Goal: Transaction & Acquisition: Download file/media

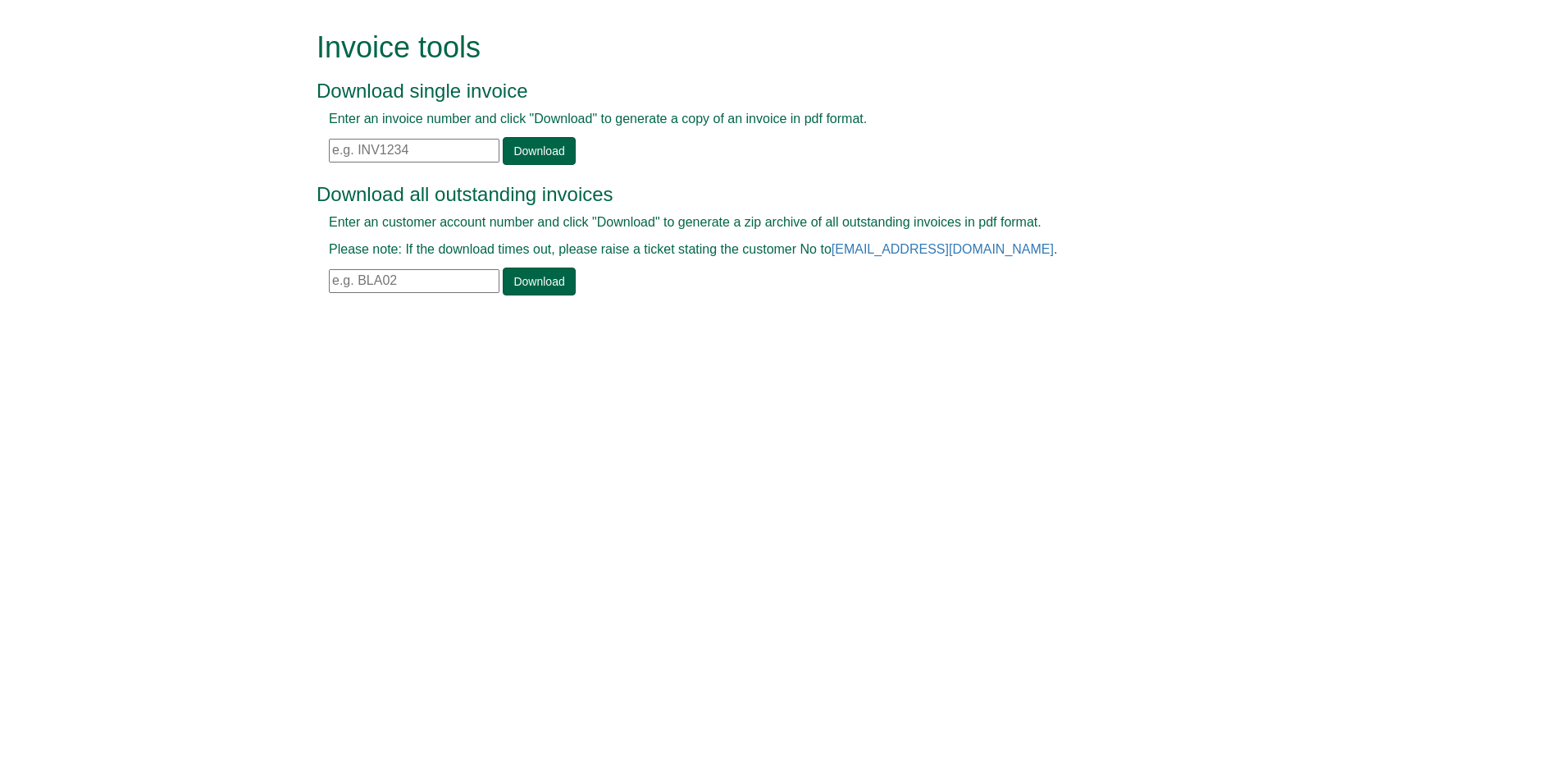
click at [331, 147] on input "text" at bounding box center [414, 151] width 171 height 24
paste input "INV1413041"
type input "INV1413041"
click at [536, 146] on link "Download" at bounding box center [538, 151] width 72 height 28
drag, startPoint x: 408, startPoint y: 149, endPoint x: 325, endPoint y: 149, distance: 83.0
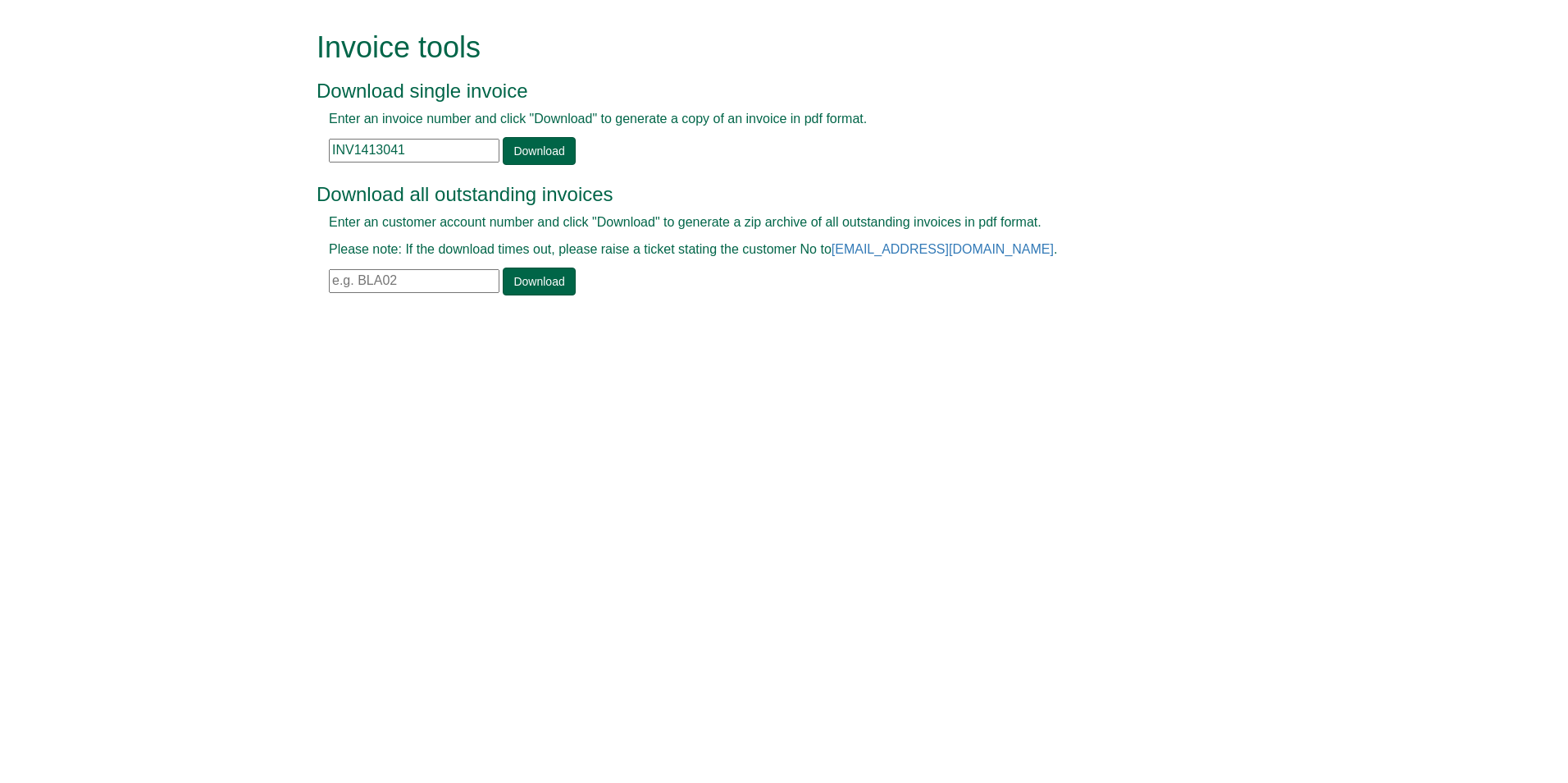
click at [325, 149] on div "Enter an invoice number and click "Download" to generate a copy of an invoice i…" at bounding box center [765, 137] width 898 height 55
paste input "INV1385522"
type input "INV1385522"
click at [532, 149] on link "Download" at bounding box center [538, 151] width 72 height 28
drag, startPoint x: 407, startPoint y: 146, endPoint x: 329, endPoint y: 149, distance: 78.1
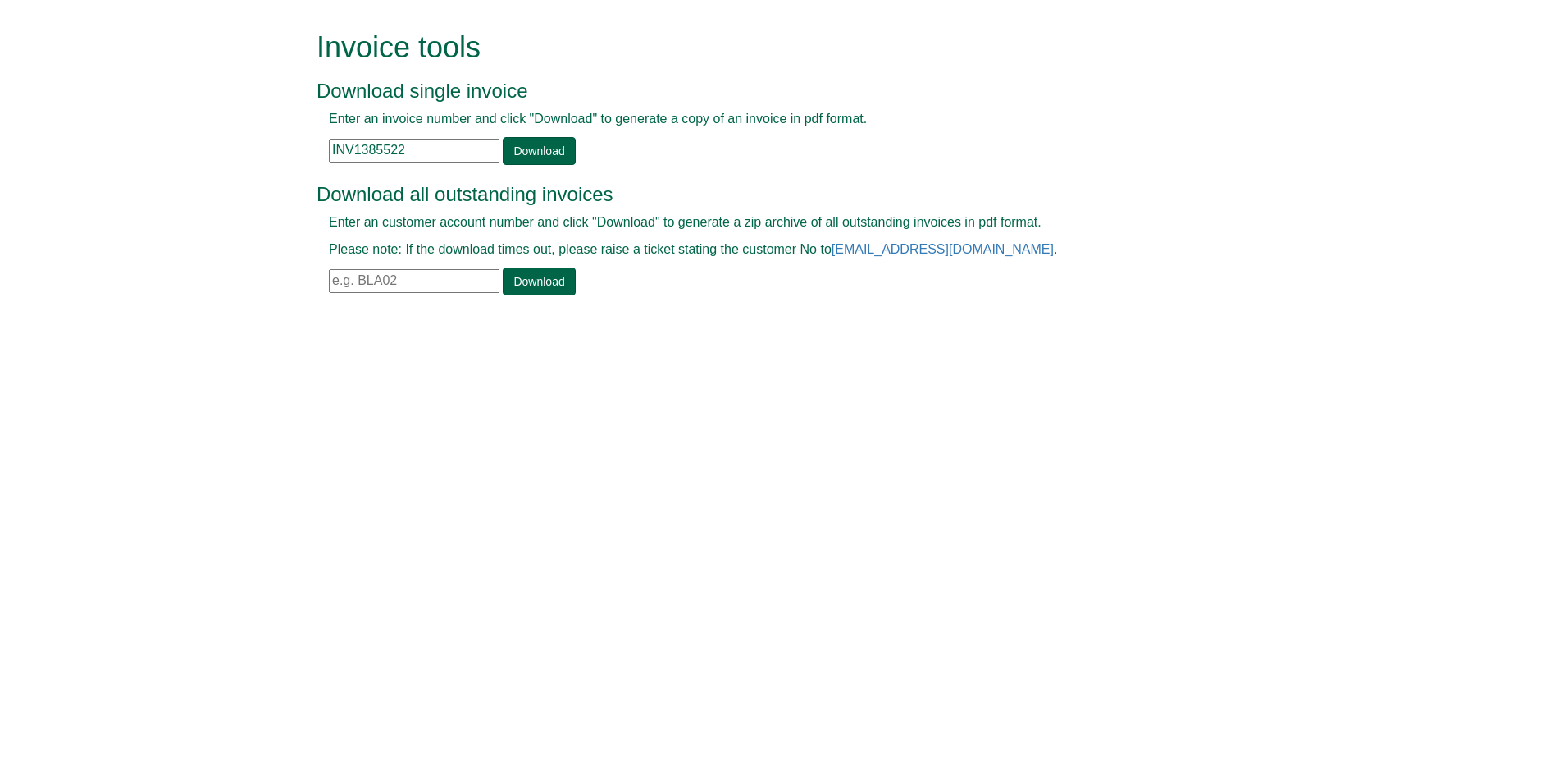
click at [329, 149] on input "INV1385522" at bounding box center [414, 151] width 171 height 24
paste input "INV1129344"
type input "INV1129344"
click at [528, 150] on link "Download" at bounding box center [538, 151] width 72 height 28
drag, startPoint x: 425, startPoint y: 151, endPoint x: 332, endPoint y: 150, distance: 93.0
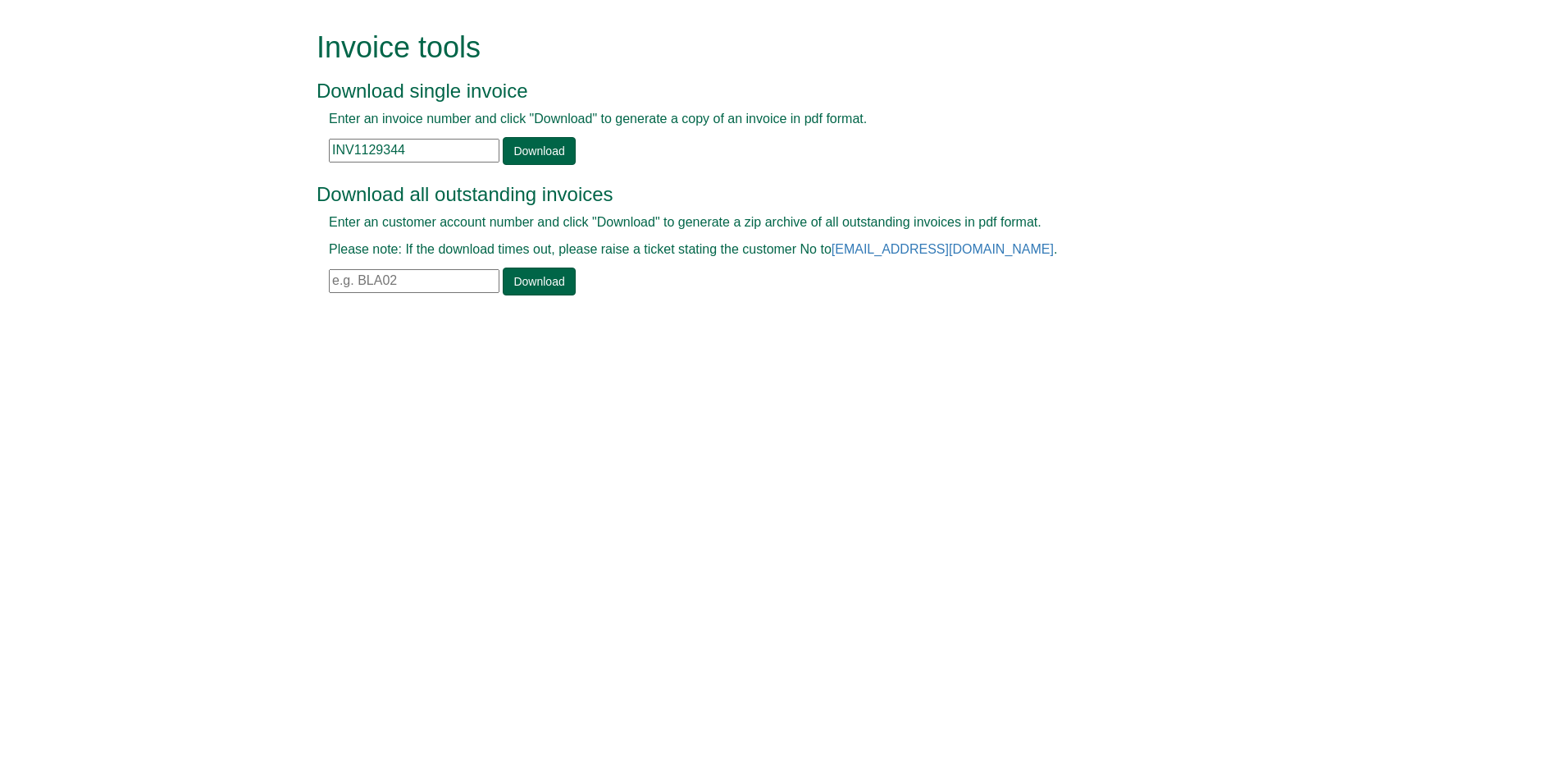
click at [332, 150] on input "INV1129344" at bounding box center [414, 151] width 171 height 24
paste input "INV1129346"
type input "INV1129346"
click at [519, 155] on link "Download" at bounding box center [538, 151] width 72 height 28
drag, startPoint x: 412, startPoint y: 151, endPoint x: 320, endPoint y: 146, distance: 92.1
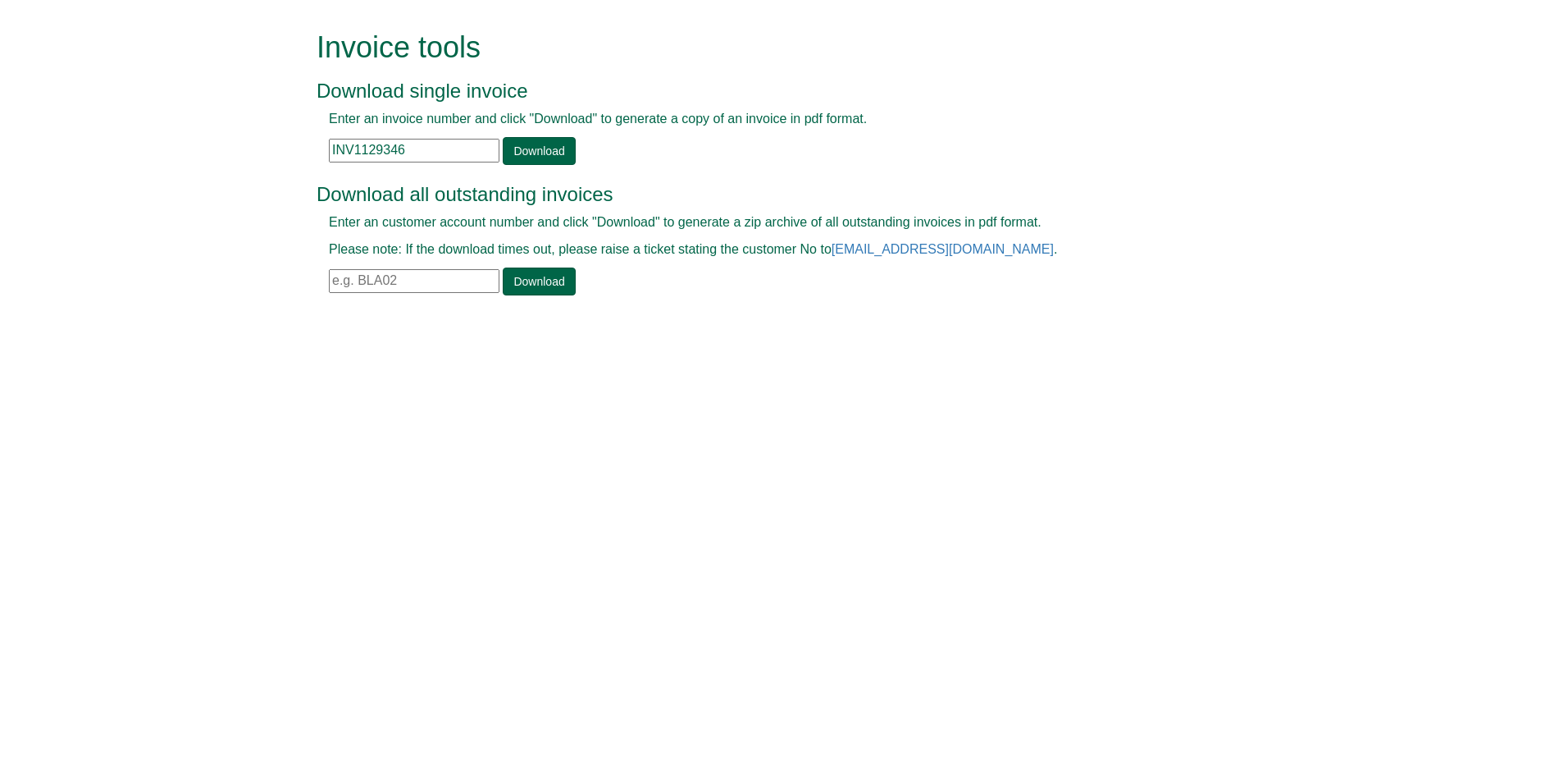
click at [324, 149] on div "Enter an invoice number and click "Download" to generate a copy of an invoice i…" at bounding box center [765, 137] width 898 height 55
paste input "INV1306457"
type input "INV1306457"
click at [524, 146] on link "Download" at bounding box center [538, 151] width 72 height 28
click at [1004, 330] on html "Invoice tools Download single invoice Enter an invoice number and click "Downlo…" at bounding box center [784, 165] width 1568 height 330
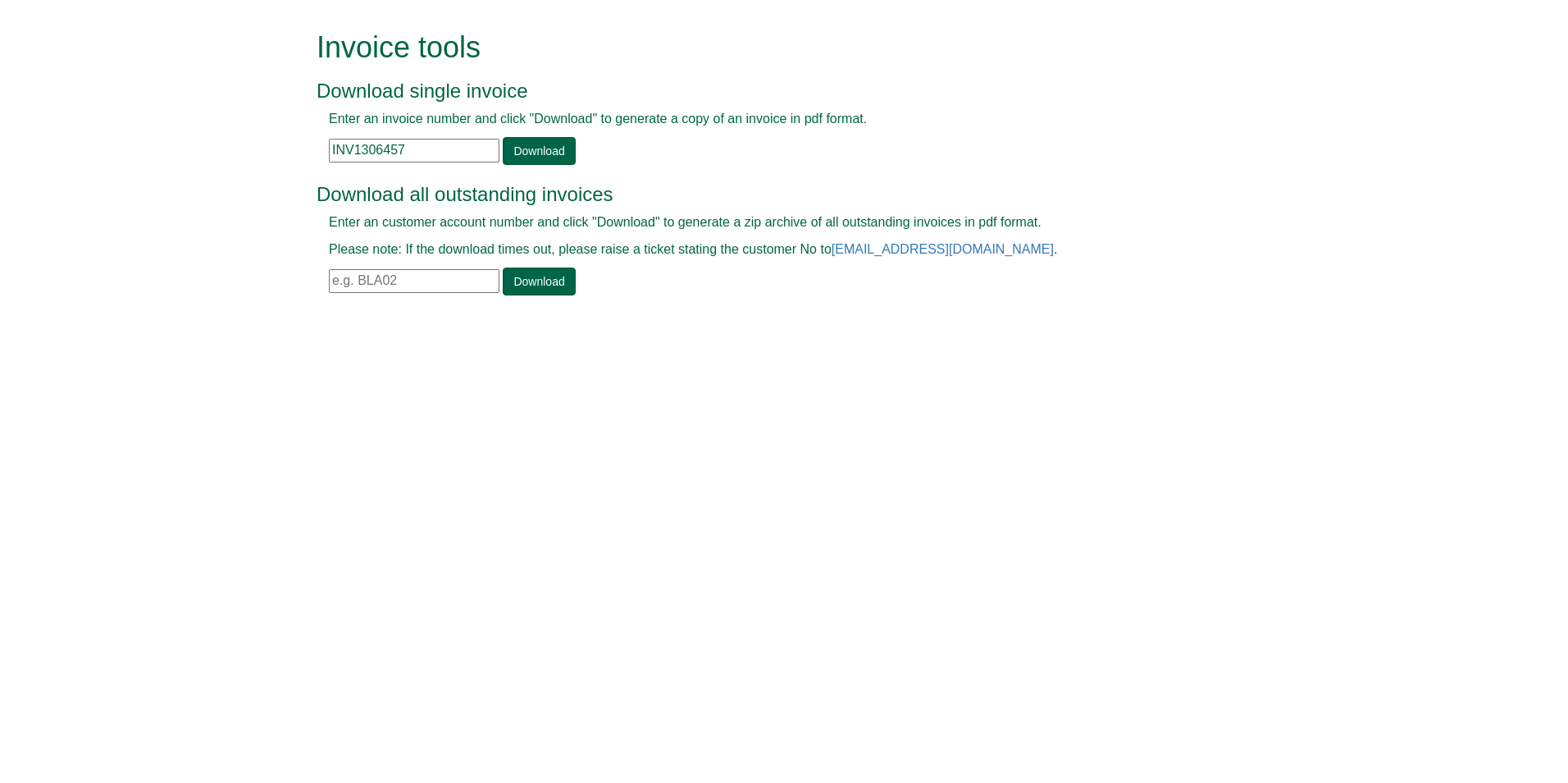
click at [341, 281] on input "text" at bounding box center [414, 281] width 171 height 24
type input "DEL26"
click at [538, 281] on link "Download" at bounding box center [538, 281] width 72 height 28
click at [336, 330] on html "Invoice tools Download single invoice Enter an invoice number and click "Downlo…" at bounding box center [784, 165] width 1568 height 330
